Goal: Transaction & Acquisition: Purchase product/service

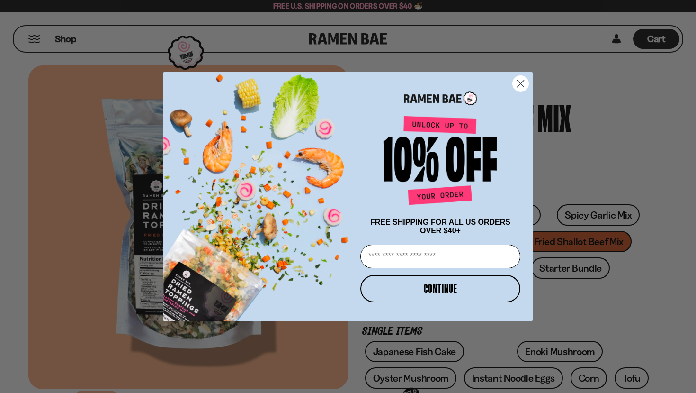
click at [522, 81] on icon "Close dialog" at bounding box center [521, 84] width 7 height 7
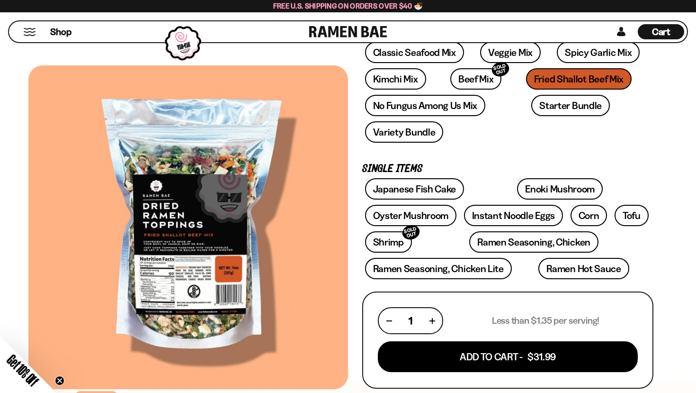
scroll to position [145, 0]
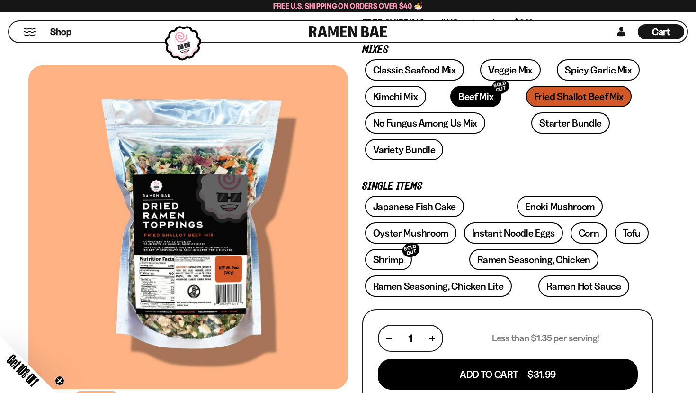
click at [456, 96] on link "Beef Mix SOLD OUT" at bounding box center [477, 96] width 52 height 21
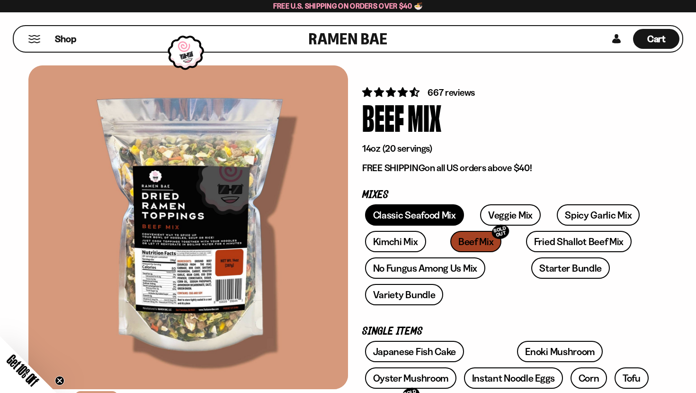
click at [438, 217] on link "Classic Seafood Mix" at bounding box center [414, 214] width 99 height 21
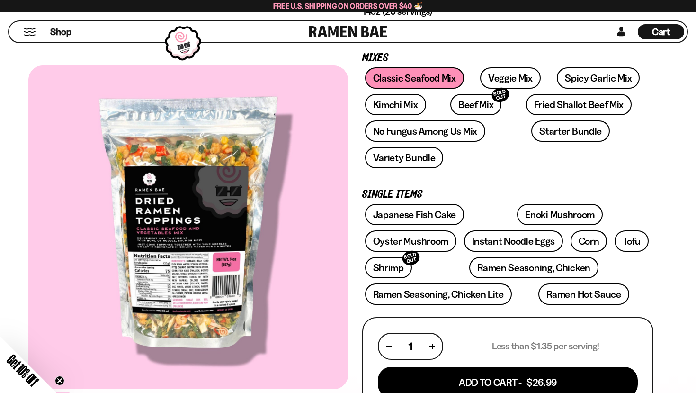
scroll to position [137, 0]
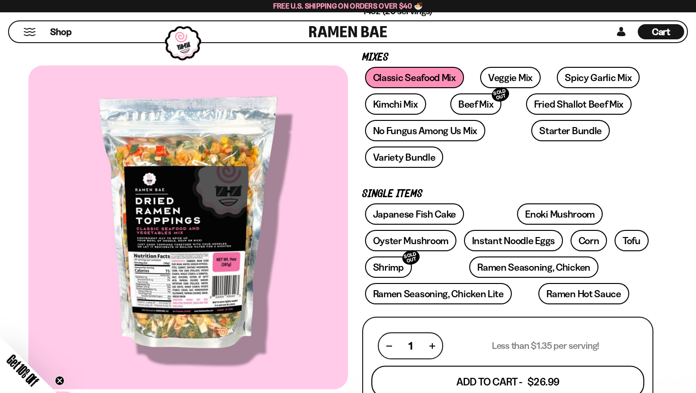
click at [611, 366] on button "Add To Cart - $26.99" at bounding box center [507, 382] width 273 height 32
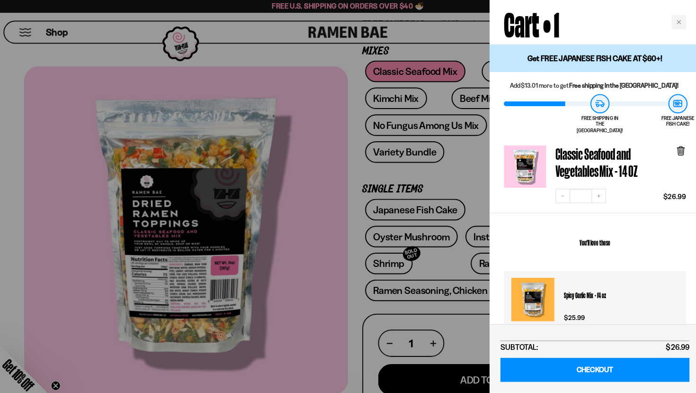
scroll to position [141, 0]
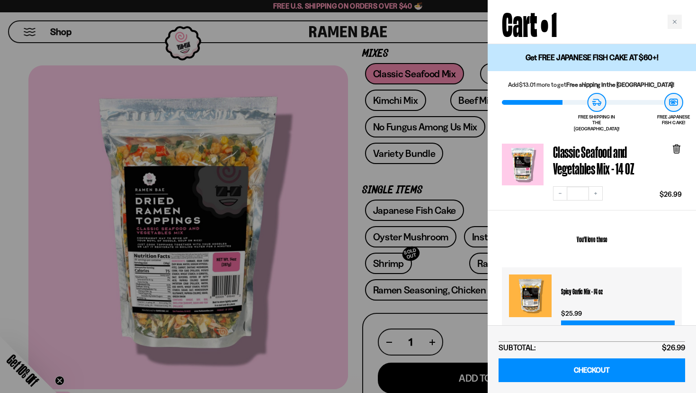
click at [387, 235] on div at bounding box center [348, 196] width 696 height 393
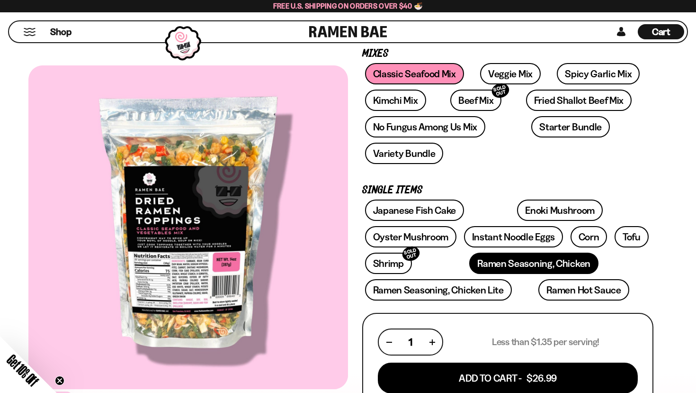
click at [469, 253] on link "Ramen Seasoning, Chicken" at bounding box center [533, 263] width 129 height 21
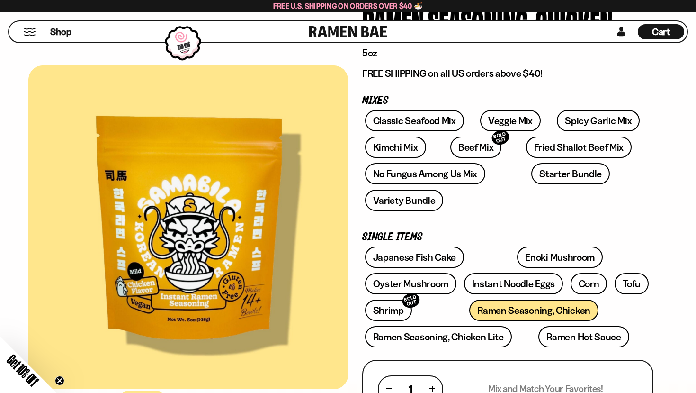
scroll to position [90, 0]
